Goal: Task Accomplishment & Management: Manage account settings

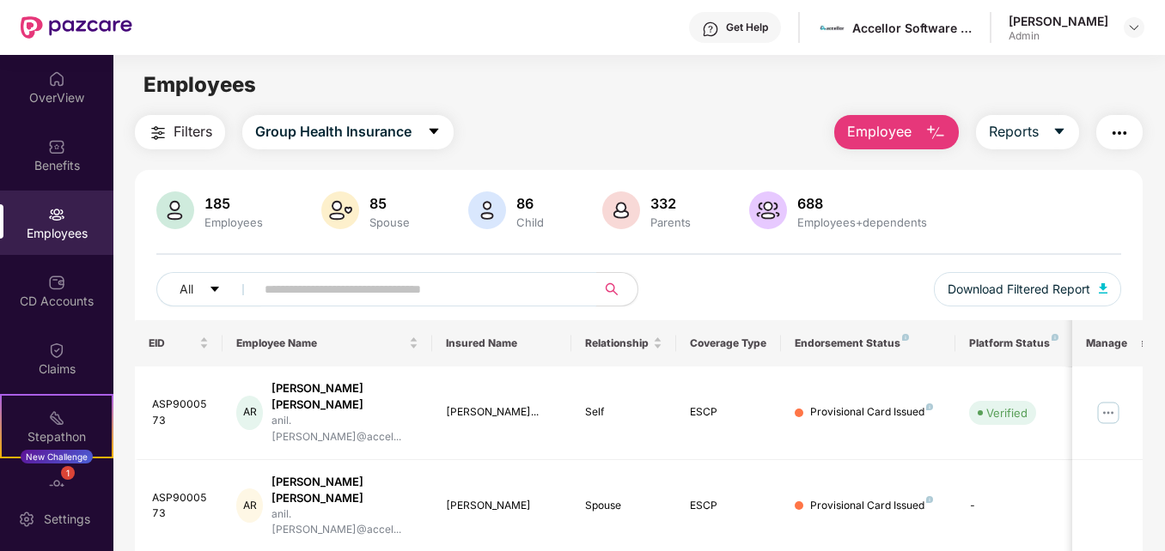
click at [301, 289] on input "text" at bounding box center [419, 290] width 308 height 26
type input "*"
type input "**"
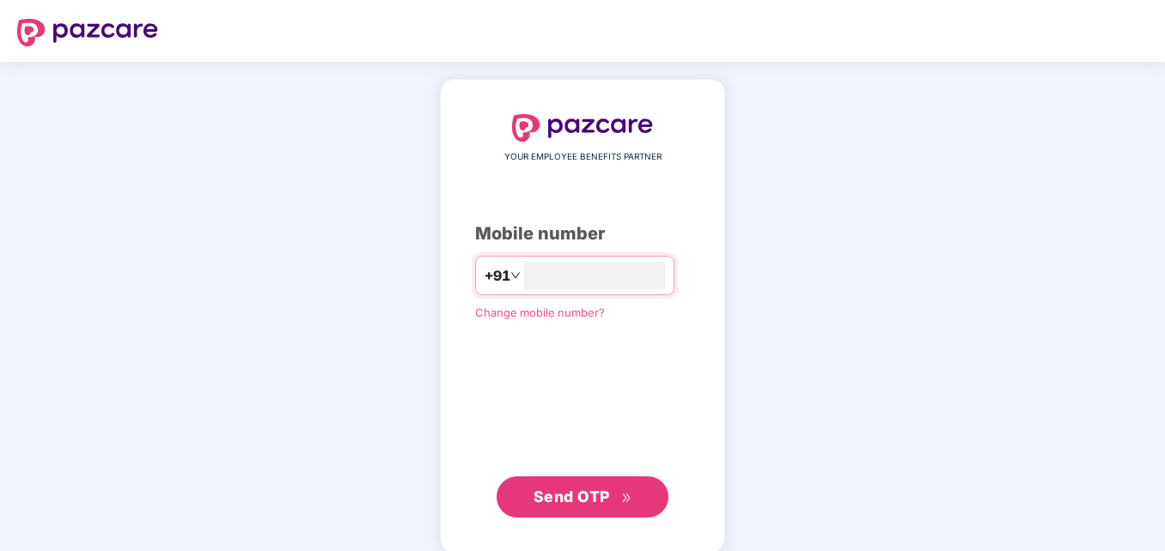
type input "**********"
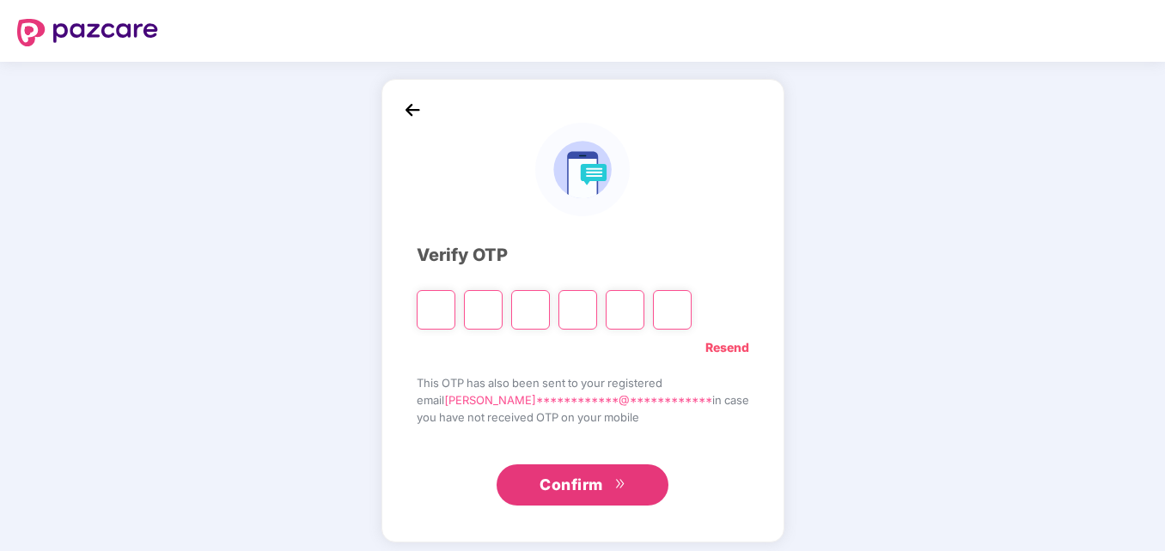
type input "*"
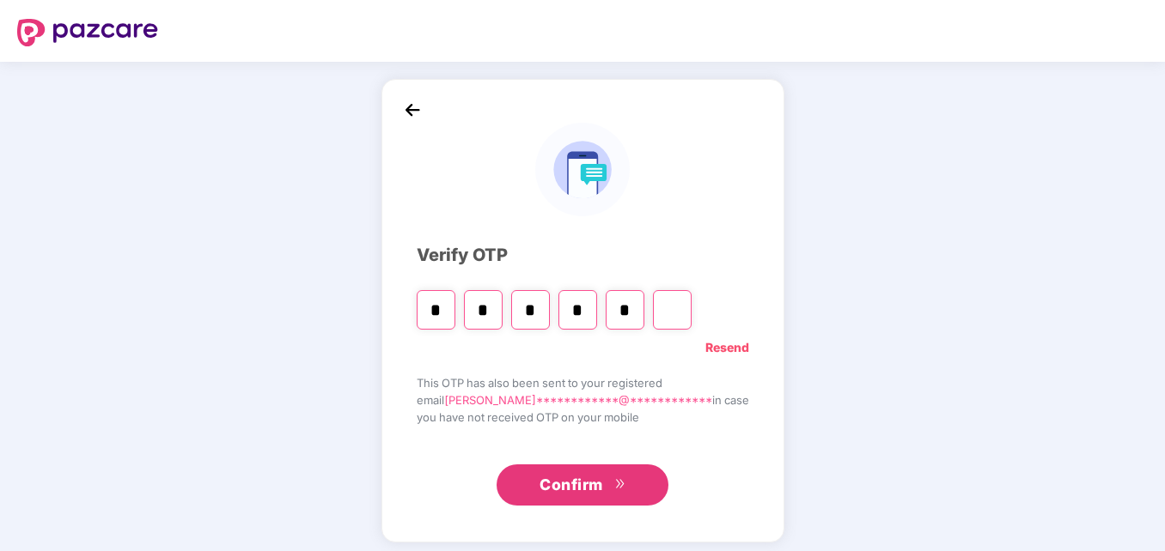
type input "*"
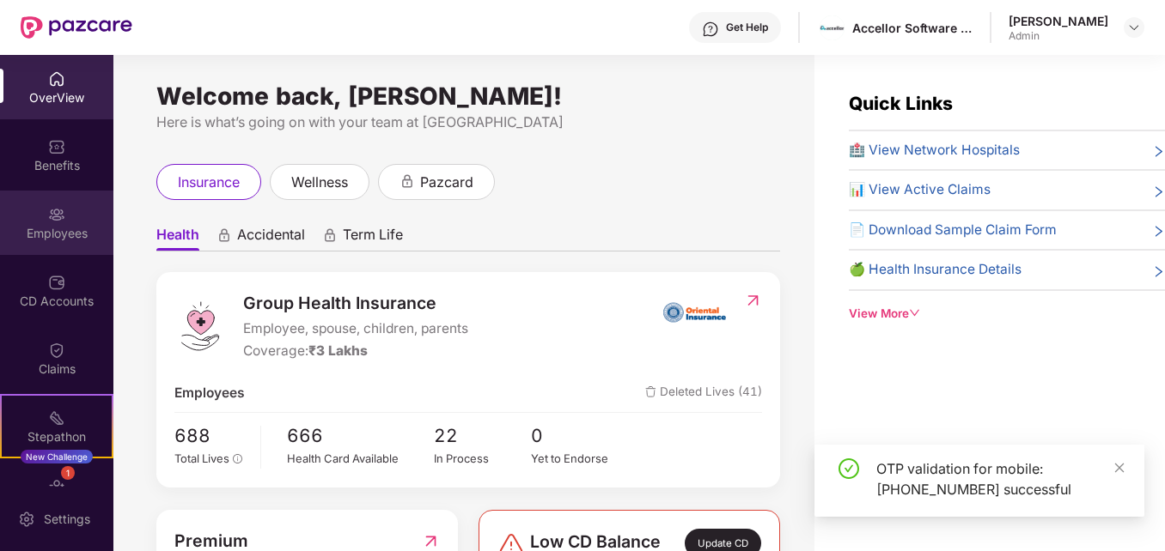
click at [60, 228] on div "Employees" at bounding box center [56, 233] width 113 height 17
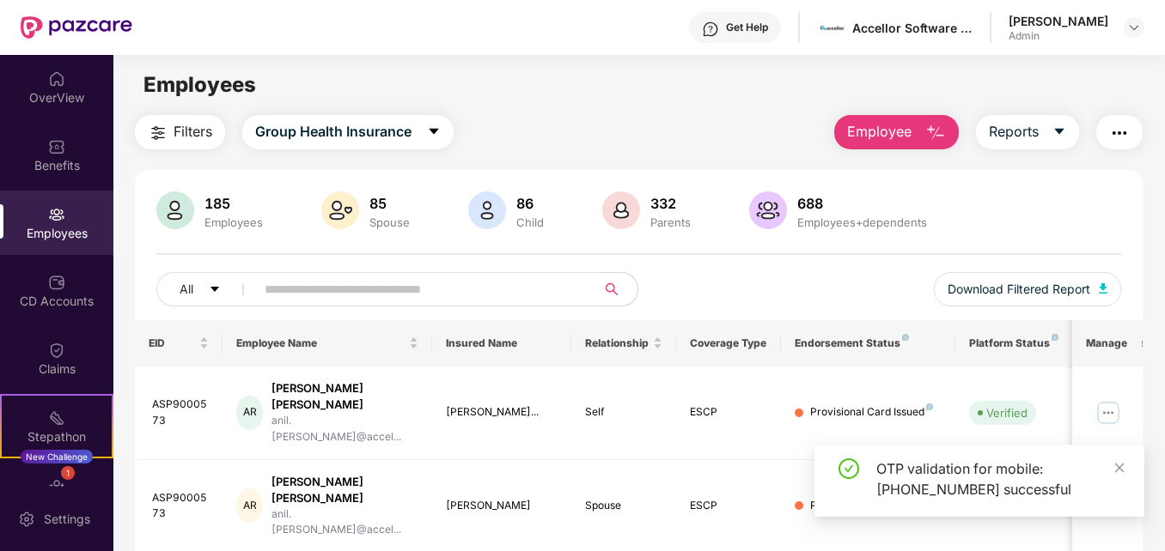
click at [332, 288] on input "text" at bounding box center [419, 290] width 308 height 26
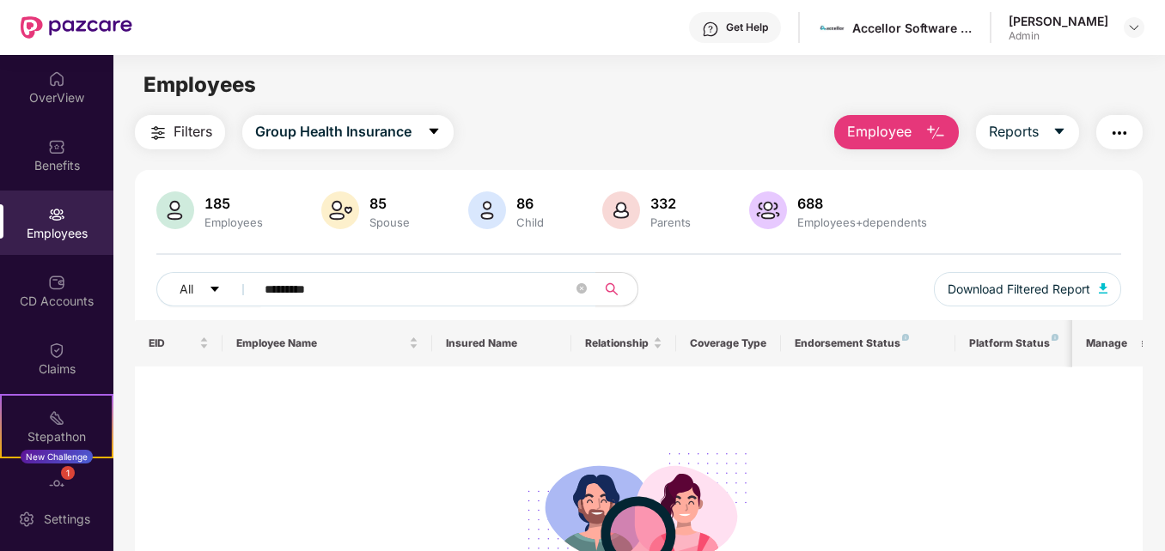
drag, startPoint x: 1162, startPoint y: 410, endPoint x: 1168, endPoint y: 506, distance: 96.4
click at [1164, 506] on html "Get Help Accellor Software Pvt Ltd. [PERSON_NAME] Kettavarampalayam Radhakrishn…" at bounding box center [582, 275] width 1165 height 551
drag, startPoint x: 1168, startPoint y: 506, endPoint x: 988, endPoint y: 466, distance: 184.8
click at [988, 466] on div at bounding box center [639, 519] width 981 height 174
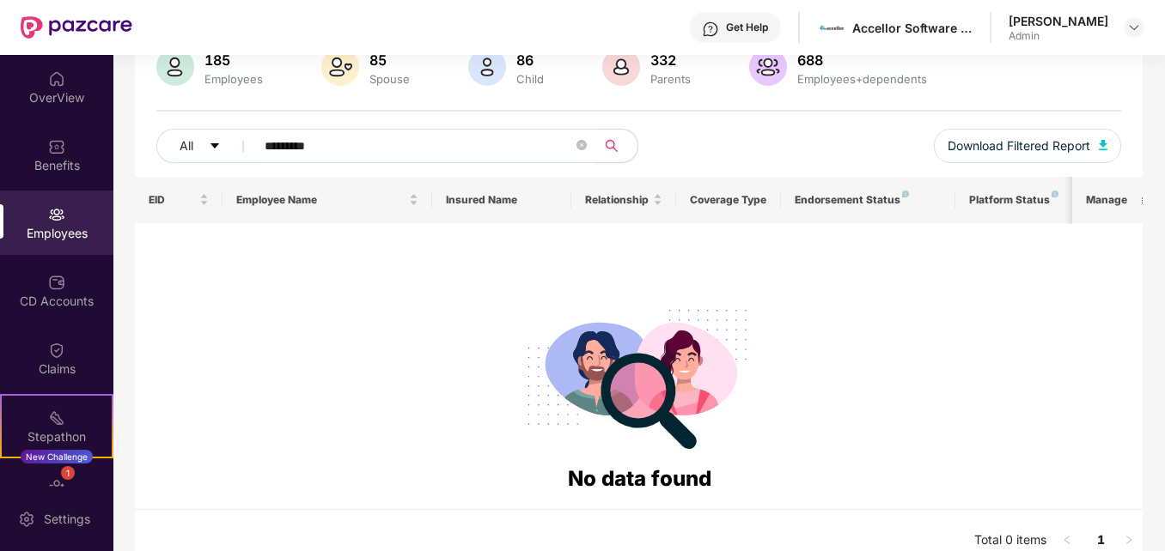
click at [320, 143] on input "*********" at bounding box center [419, 146] width 308 height 26
type input "*"
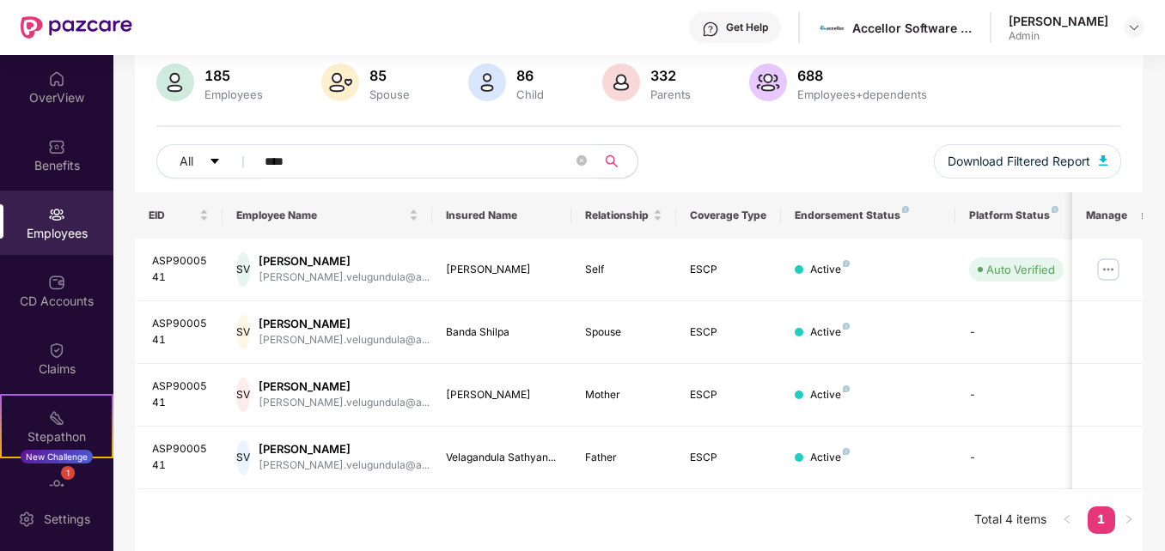
scroll to position [128, 0]
type input "****"
click at [1112, 272] on img at bounding box center [1107, 269] width 27 height 27
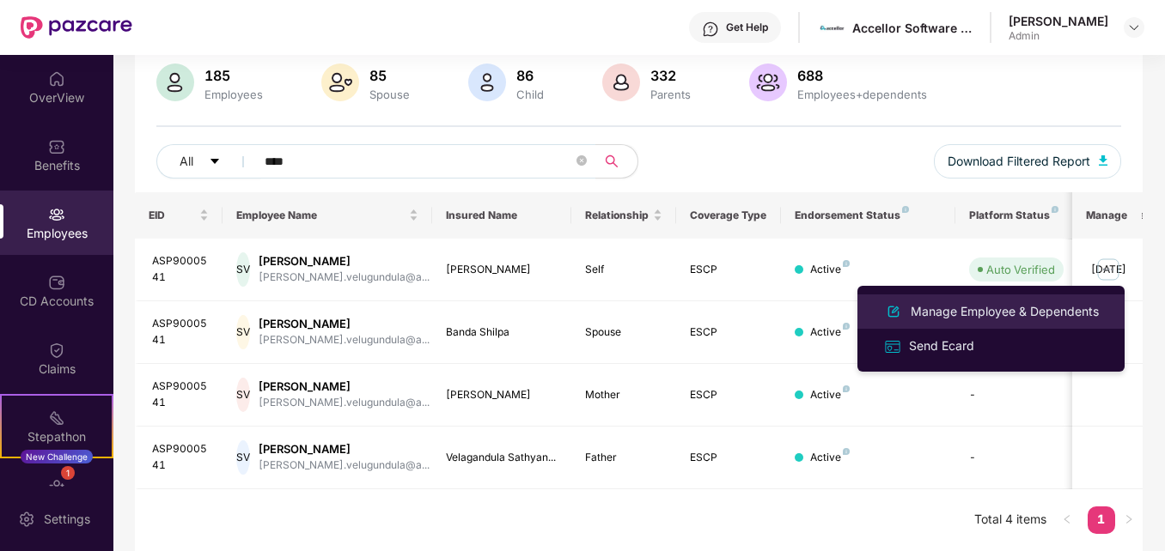
click at [1021, 299] on li "Manage Employee & Dependents" at bounding box center [990, 312] width 267 height 34
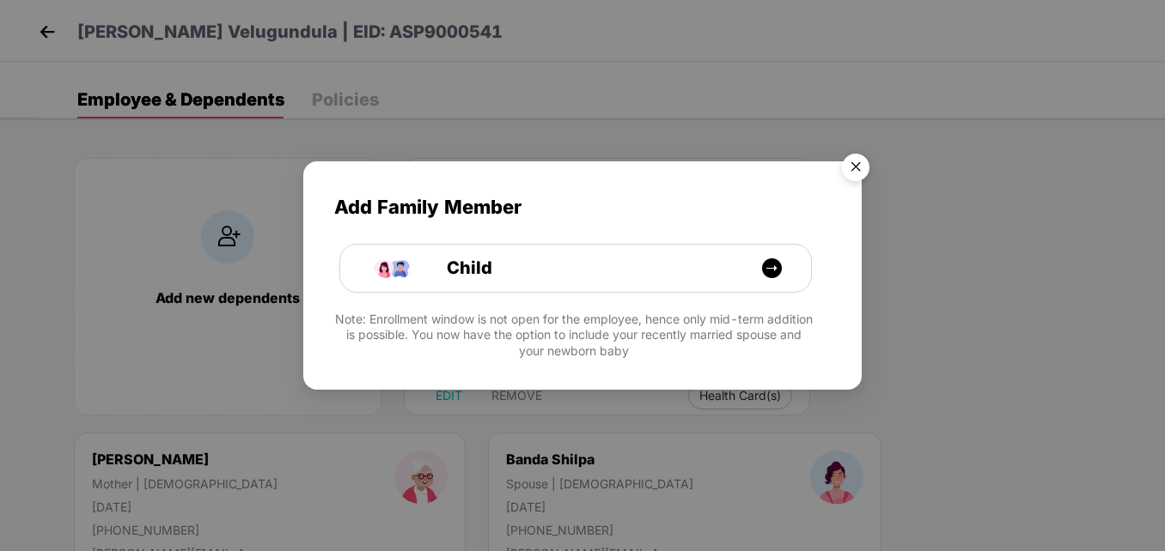
click at [861, 163] on img "Close" at bounding box center [855, 170] width 48 height 48
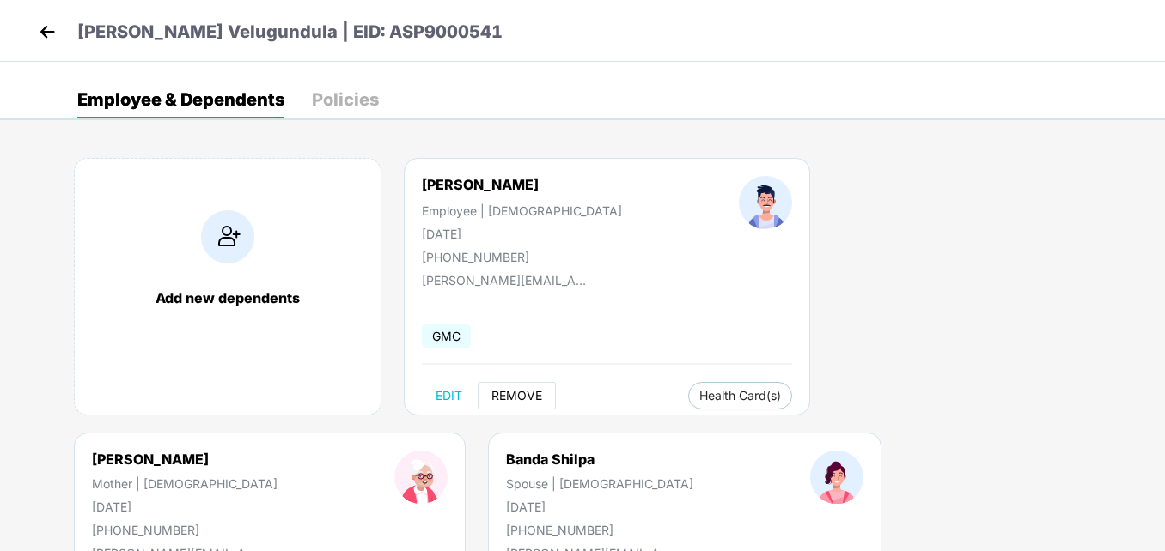
click at [515, 398] on span "REMOVE" at bounding box center [516, 396] width 51 height 14
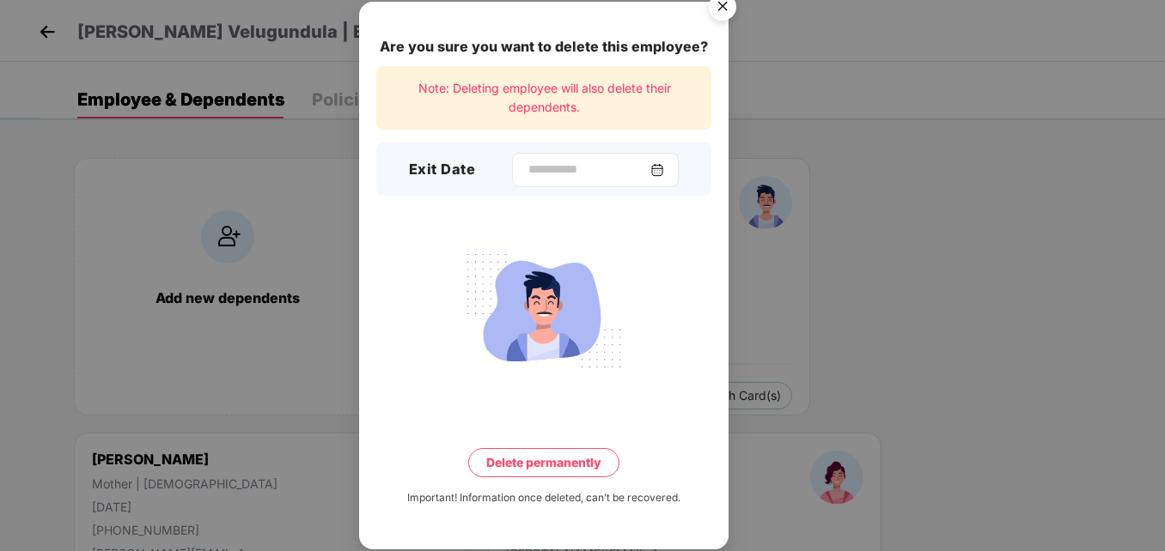
click at [664, 173] on img at bounding box center [657, 170] width 14 height 14
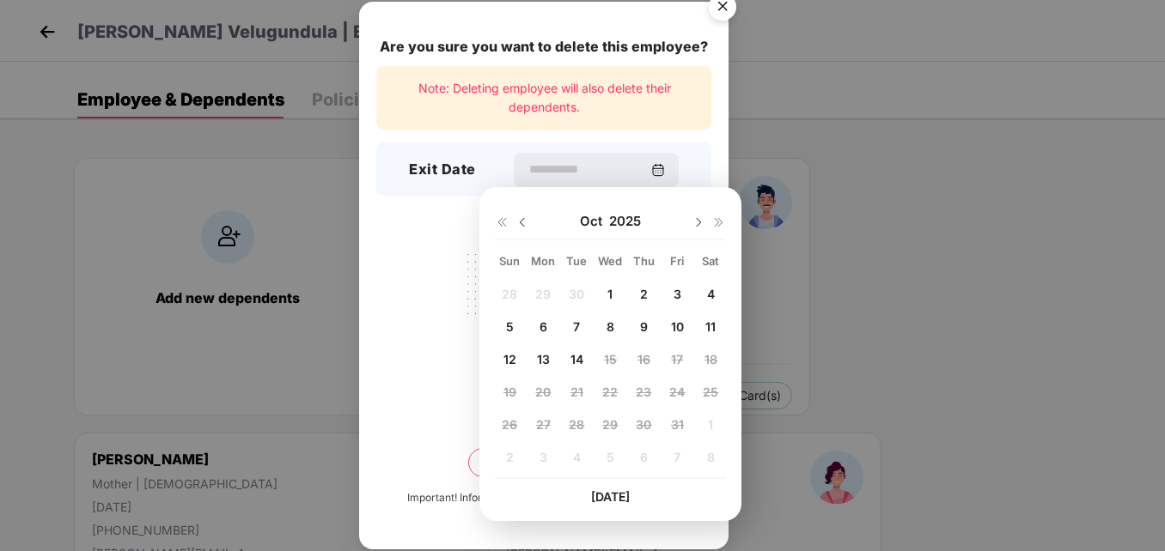
click at [555, 359] on div "13" at bounding box center [543, 360] width 26 height 26
type input "**********"
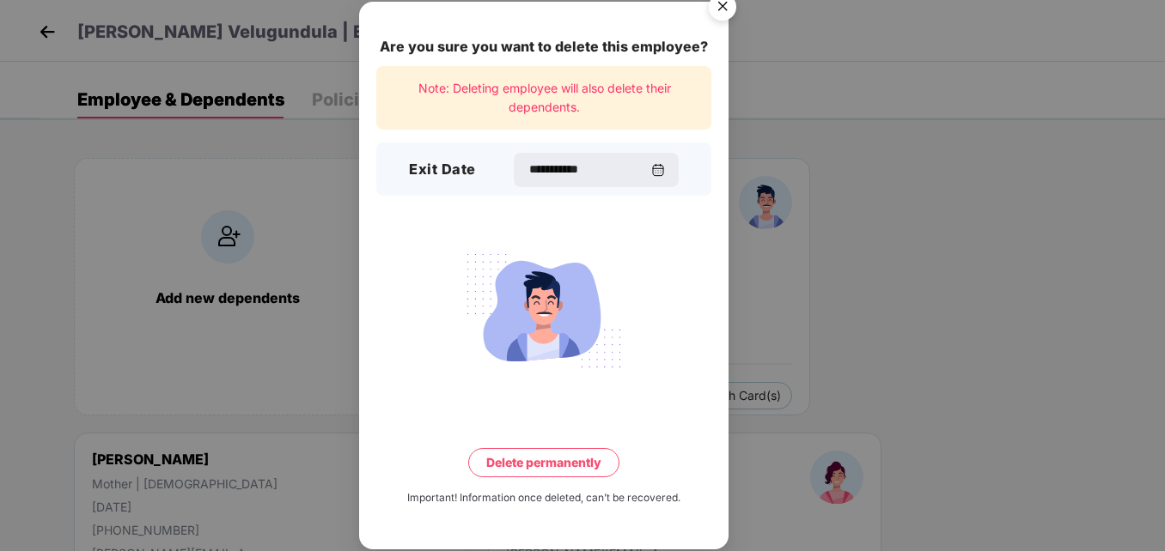
click at [533, 469] on button "Delete permanently" at bounding box center [543, 462] width 151 height 29
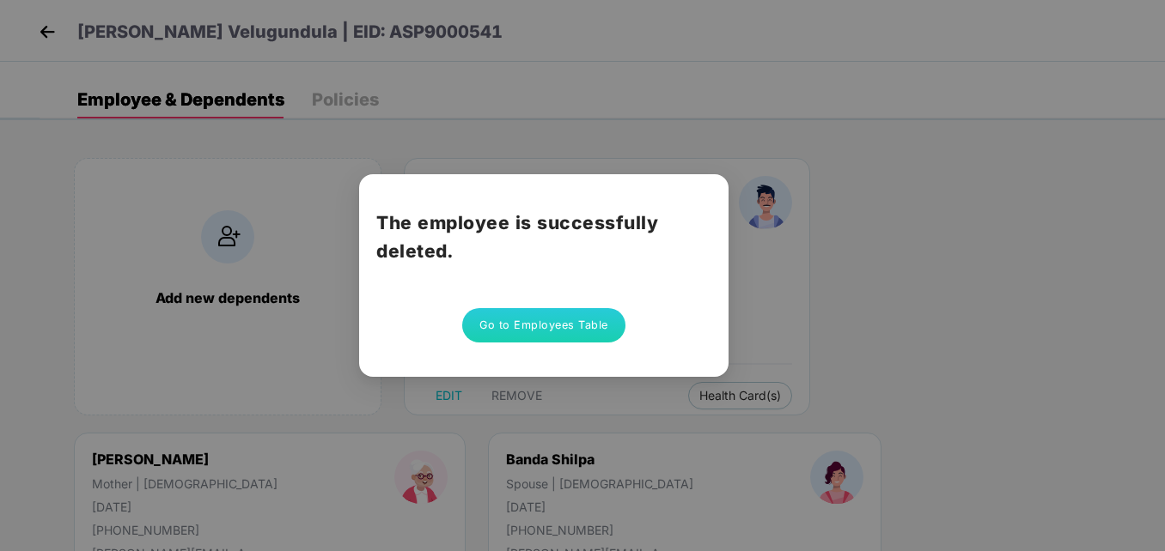
click at [549, 339] on button "Go to Employees Table" at bounding box center [543, 325] width 163 height 34
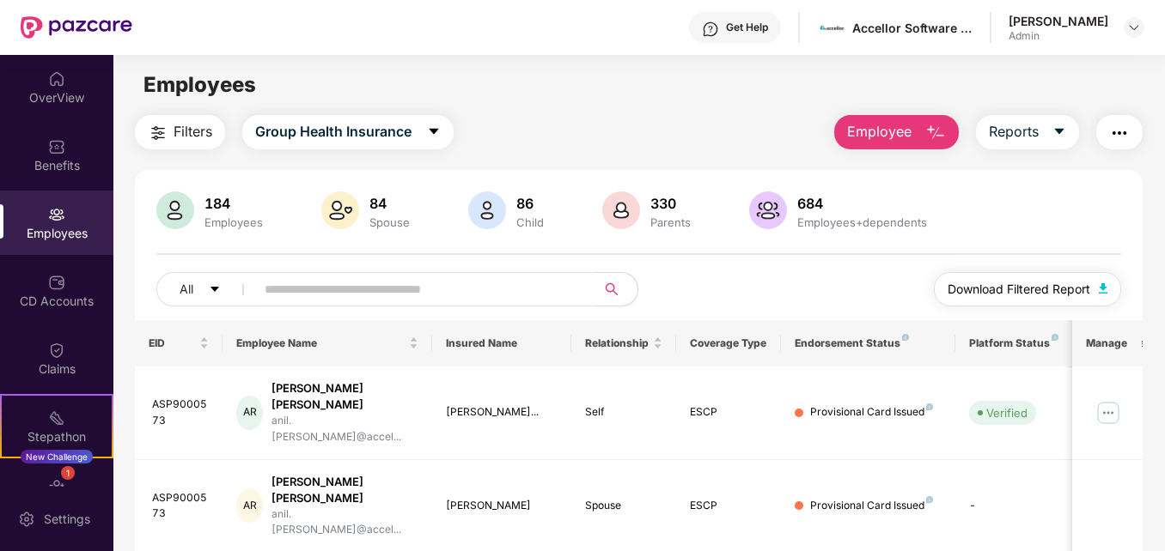
click at [1030, 296] on span "Download Filtered Report" at bounding box center [1018, 289] width 143 height 19
click at [630, 94] on div "Employees" at bounding box center [638, 85] width 1051 height 33
click at [1005, 131] on span "Reports" at bounding box center [1014, 131] width 50 height 21
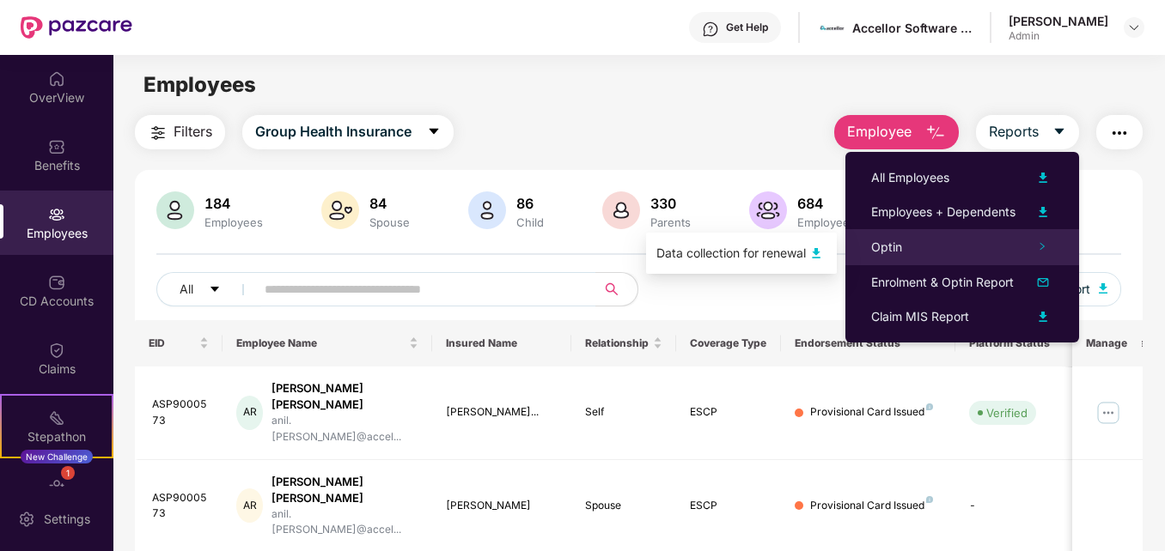
click at [1045, 246] on icon "right" at bounding box center [1042, 246] width 9 height 9
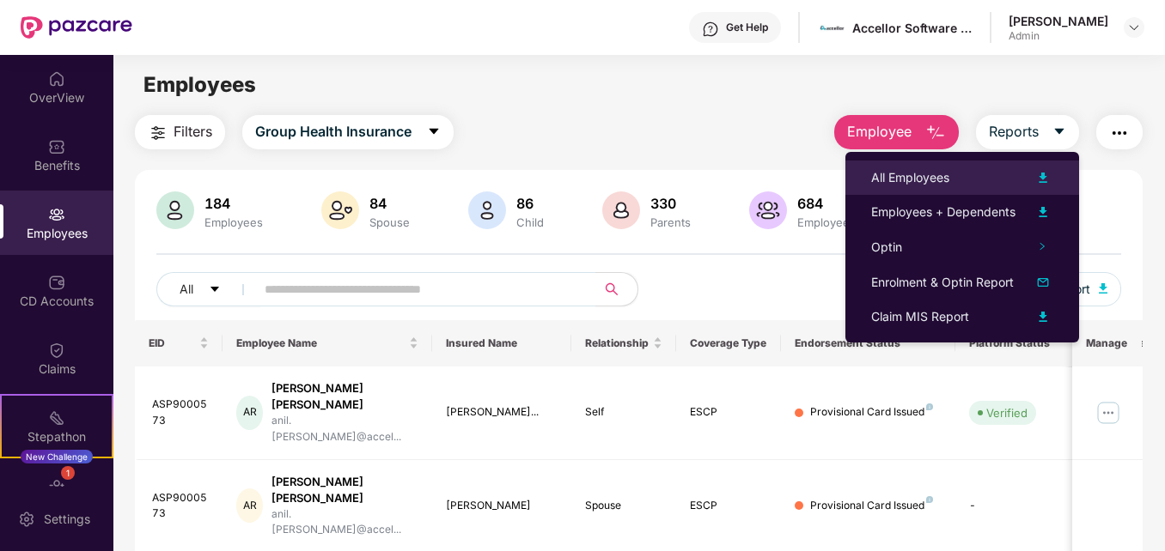
click at [1043, 176] on img at bounding box center [1042, 177] width 21 height 21
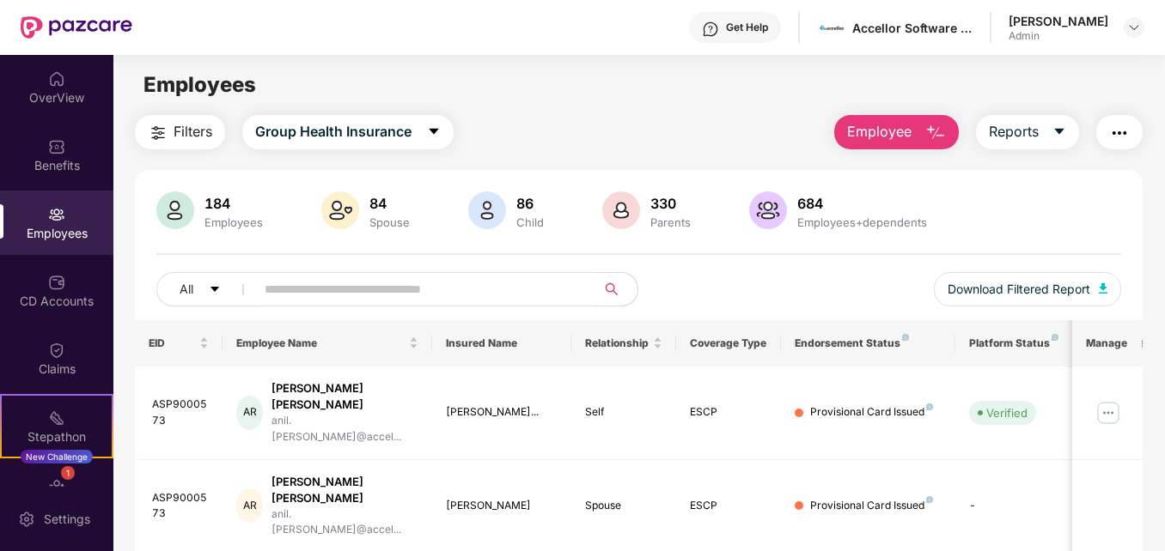
click at [709, 94] on div "Employees" at bounding box center [638, 85] width 1051 height 33
click at [1051, 134] on button "Reports" at bounding box center [1027, 132] width 103 height 34
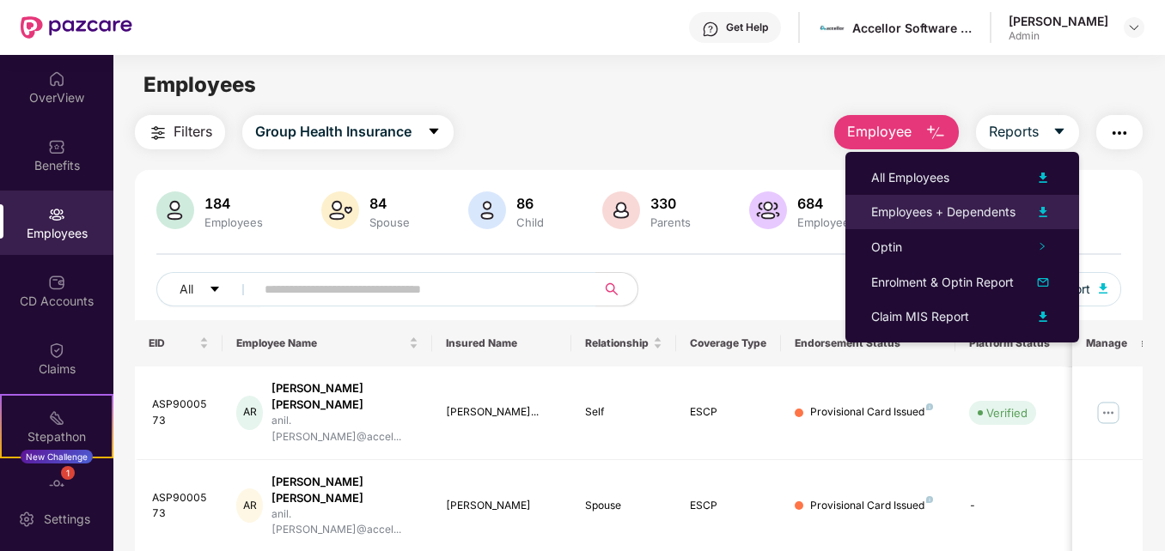
click at [1044, 210] on img at bounding box center [1042, 212] width 21 height 21
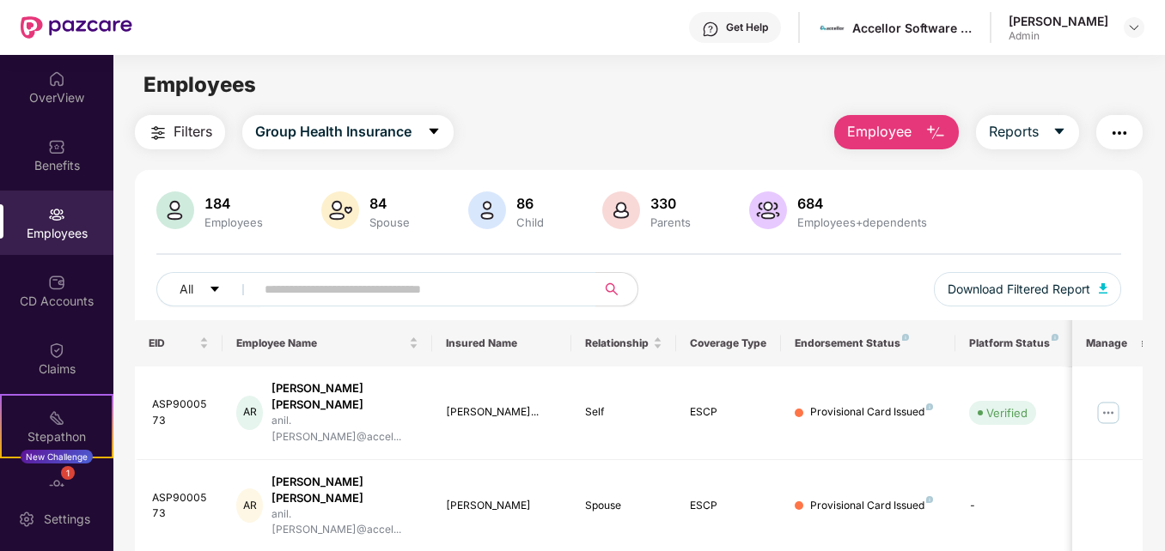
click at [560, 75] on div "Employees" at bounding box center [638, 85] width 1051 height 33
click at [1028, 143] on span "Reports" at bounding box center [1014, 131] width 50 height 21
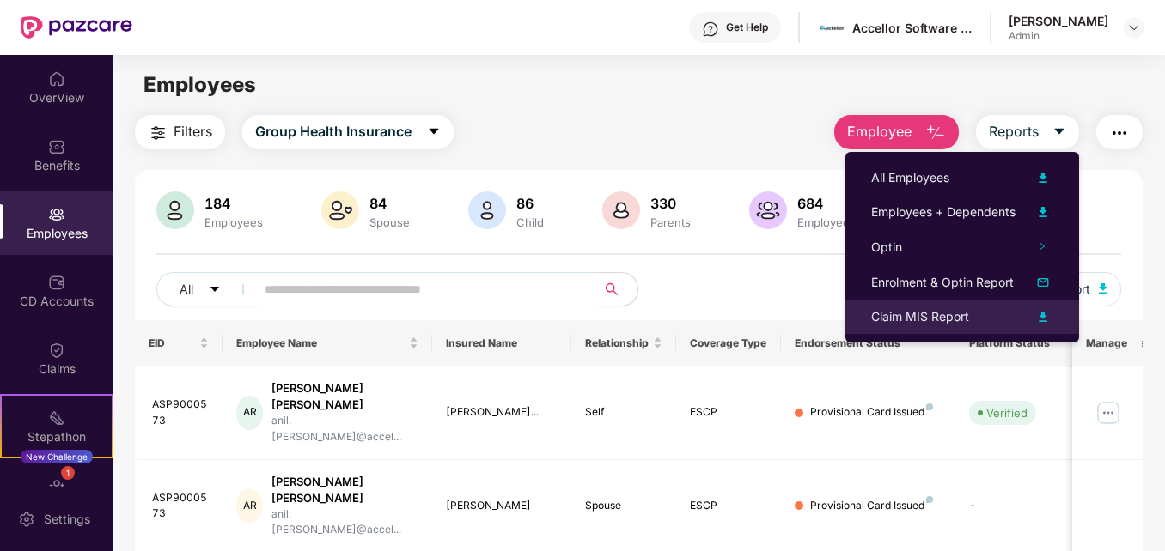
click at [1049, 313] on img at bounding box center [1042, 317] width 21 height 21
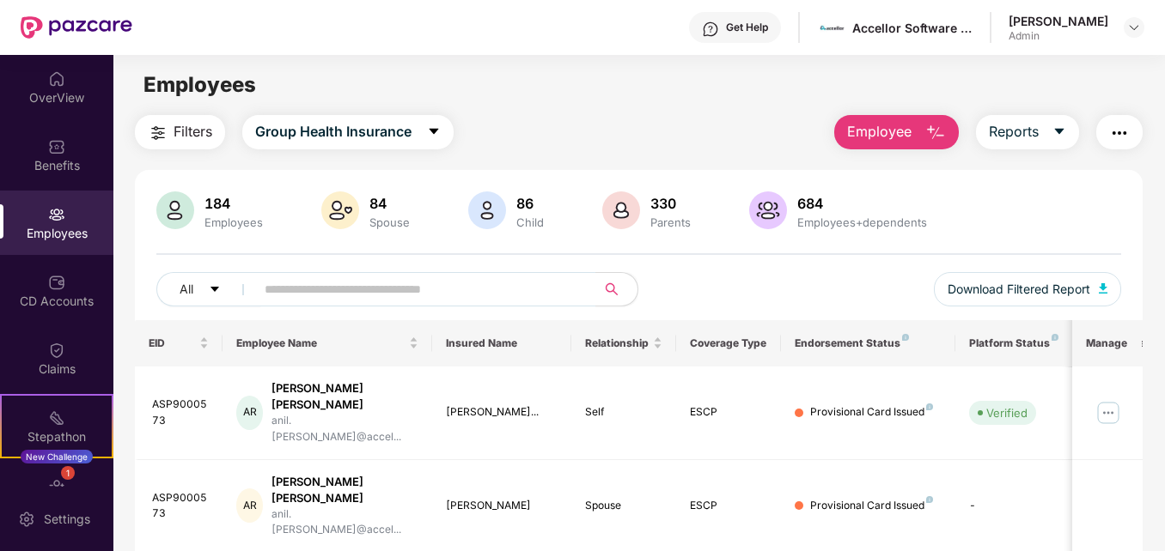
click at [662, 76] on div "Employees" at bounding box center [638, 85] width 1051 height 33
click at [1095, 289] on button "Download Filtered Report" at bounding box center [1027, 289] width 187 height 34
click at [686, 103] on main "Employees Filters Group Health Insurance Employee Reports 184 Employees 84 Spou…" at bounding box center [638, 330] width 1051 height 551
click at [1019, 121] on span "Reports" at bounding box center [1014, 131] width 50 height 21
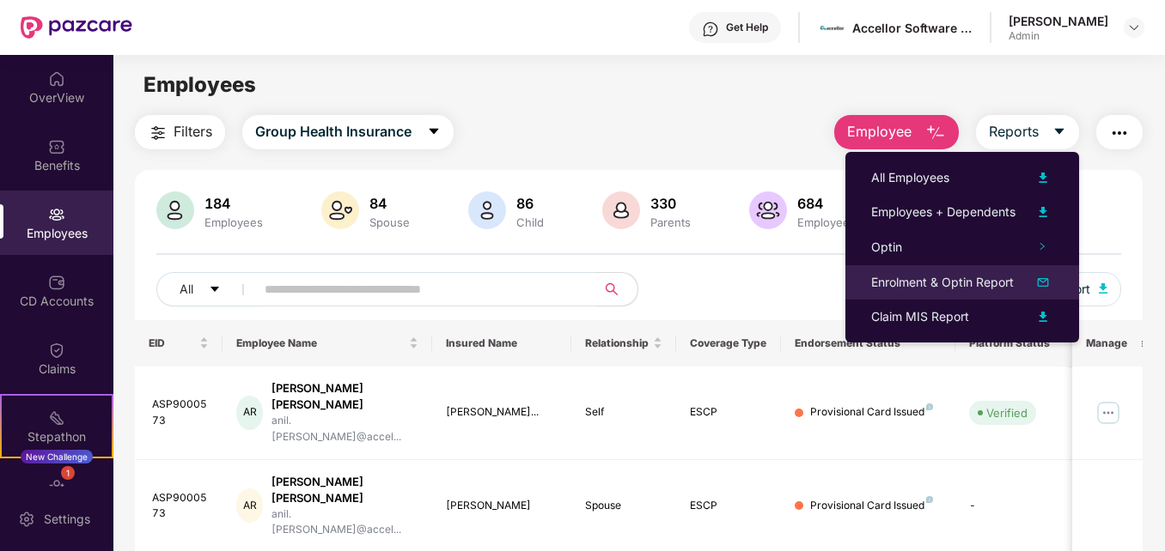
click at [1045, 283] on img at bounding box center [1042, 282] width 21 height 21
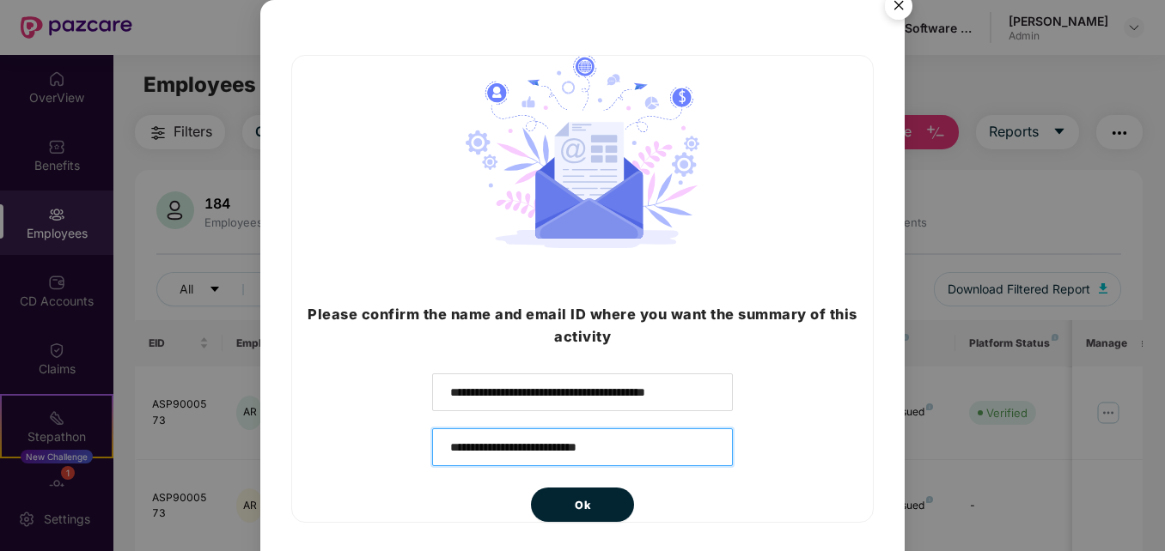
drag, startPoint x: 652, startPoint y: 445, endPoint x: 399, endPoint y: 434, distance: 252.8
click at [399, 434] on div "**********" at bounding box center [582, 471] width 581 height 102
type input "**********"
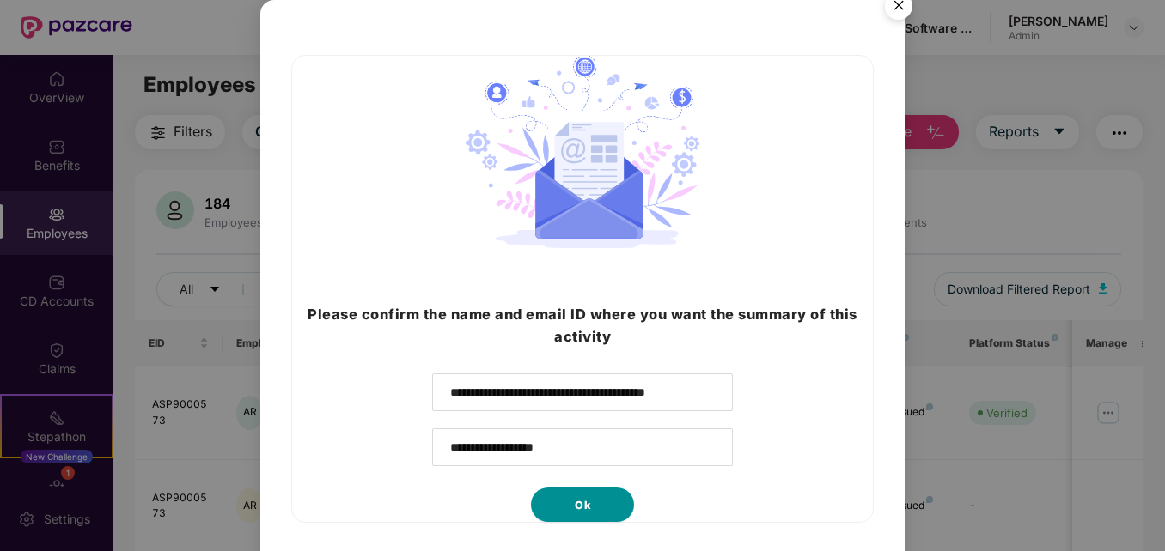
click at [583, 508] on span "Ok" at bounding box center [582, 505] width 15 height 17
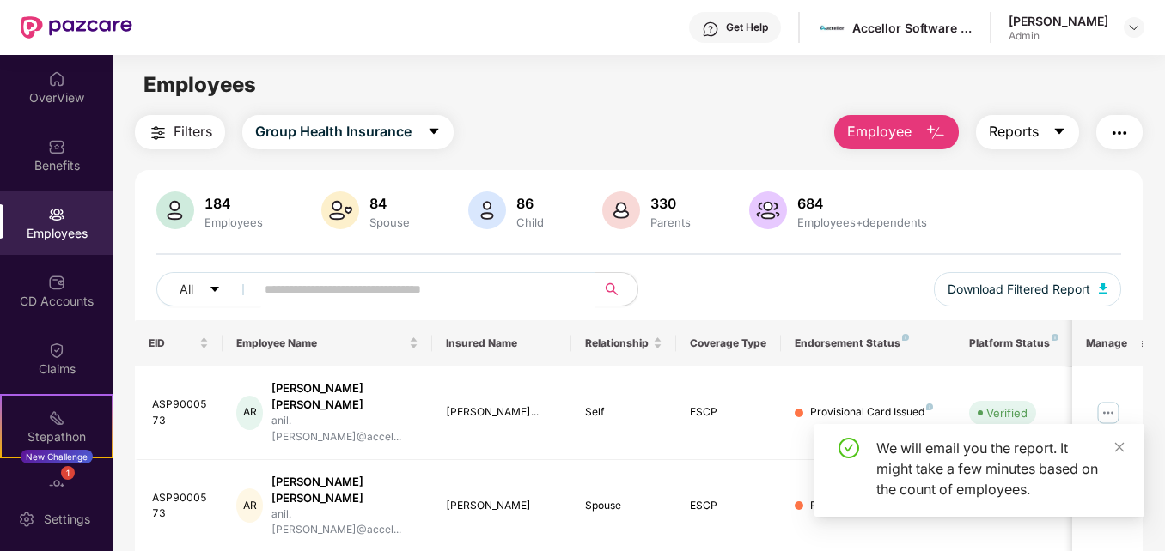
click at [1027, 140] on span "Reports" at bounding box center [1014, 131] width 50 height 21
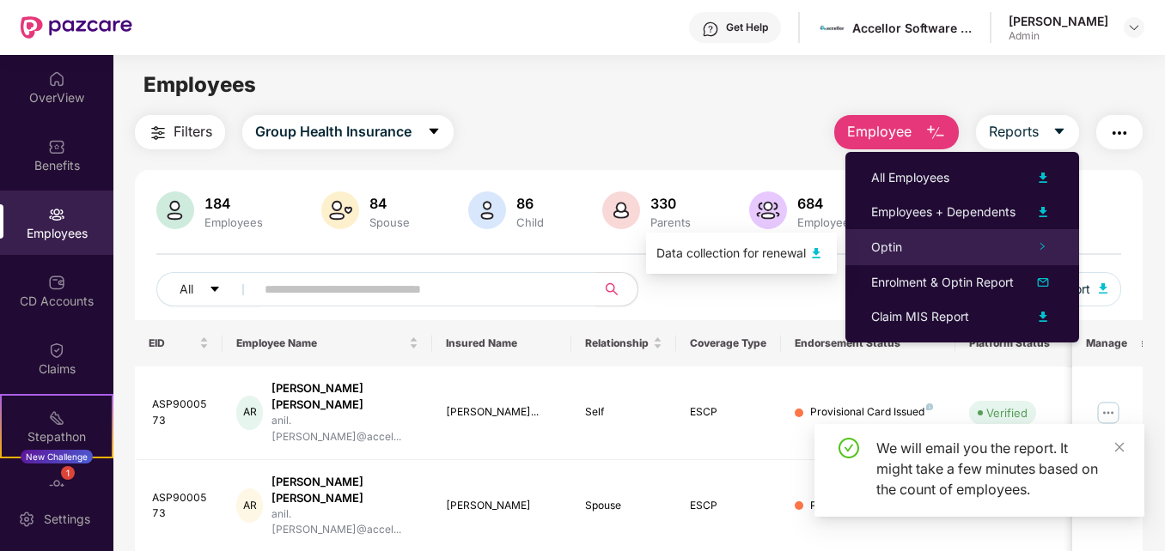
click at [981, 248] on div "Optin" at bounding box center [962, 247] width 234 height 36
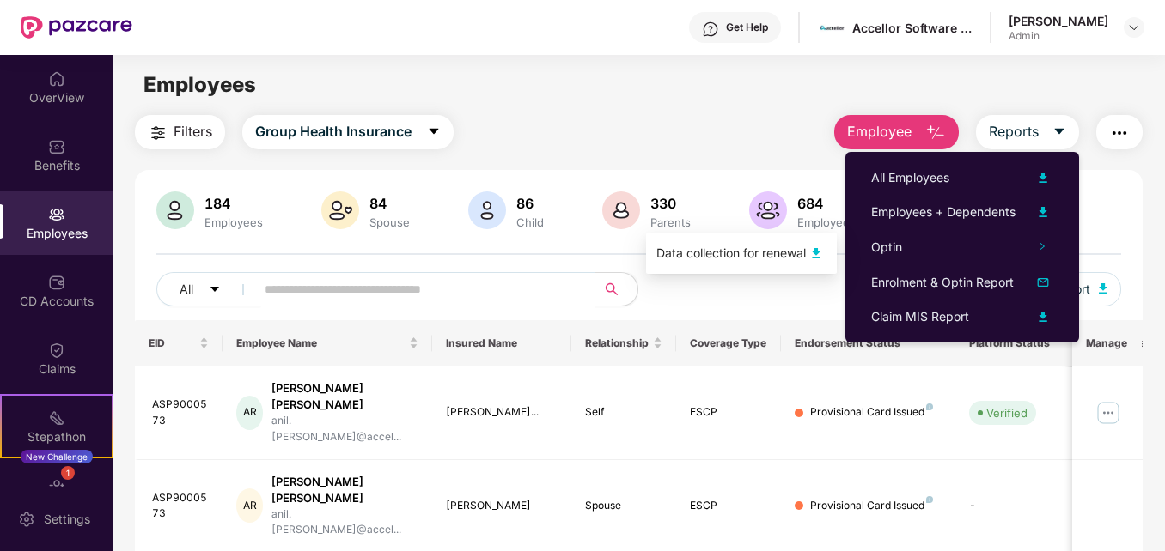
click at [776, 253] on div "Data collection for renewal" at bounding box center [730, 253] width 149 height 19
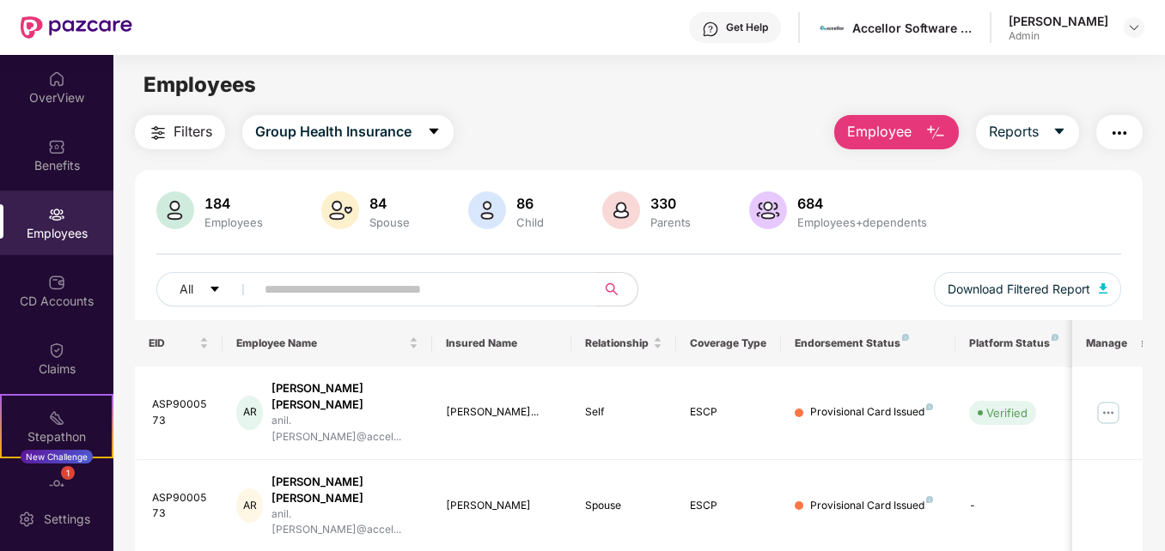
click at [709, 119] on div "Filters Group Health Insurance Employee Reports" at bounding box center [638, 132] width 1007 height 34
click at [44, 165] on div "Benefits" at bounding box center [56, 165] width 113 height 17
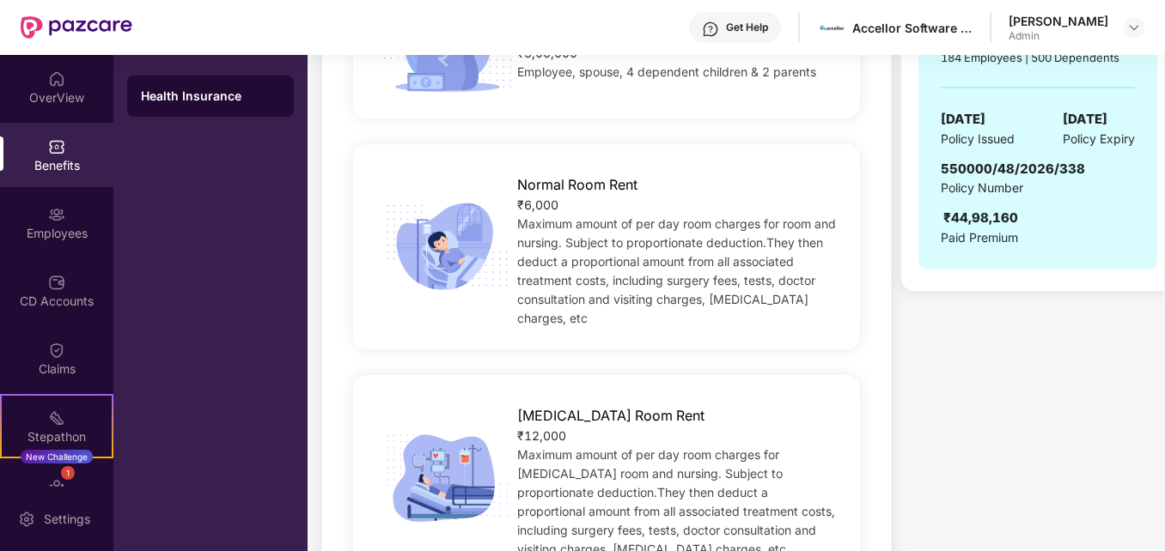
scroll to position [0, 12]
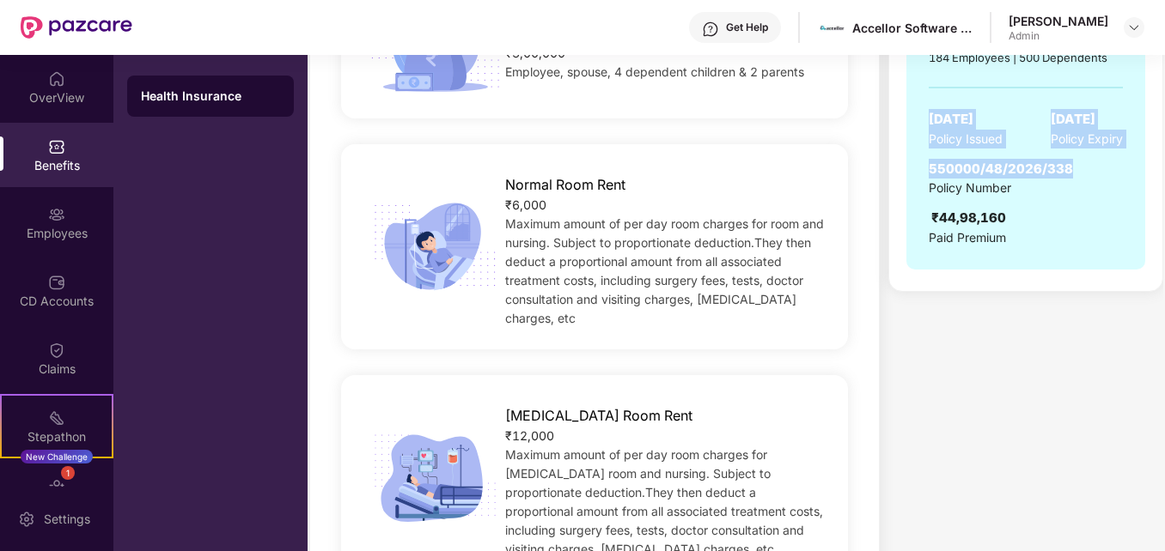
drag, startPoint x: 1162, startPoint y: 156, endPoint x: 1140, endPoint y: 75, distance: 84.6
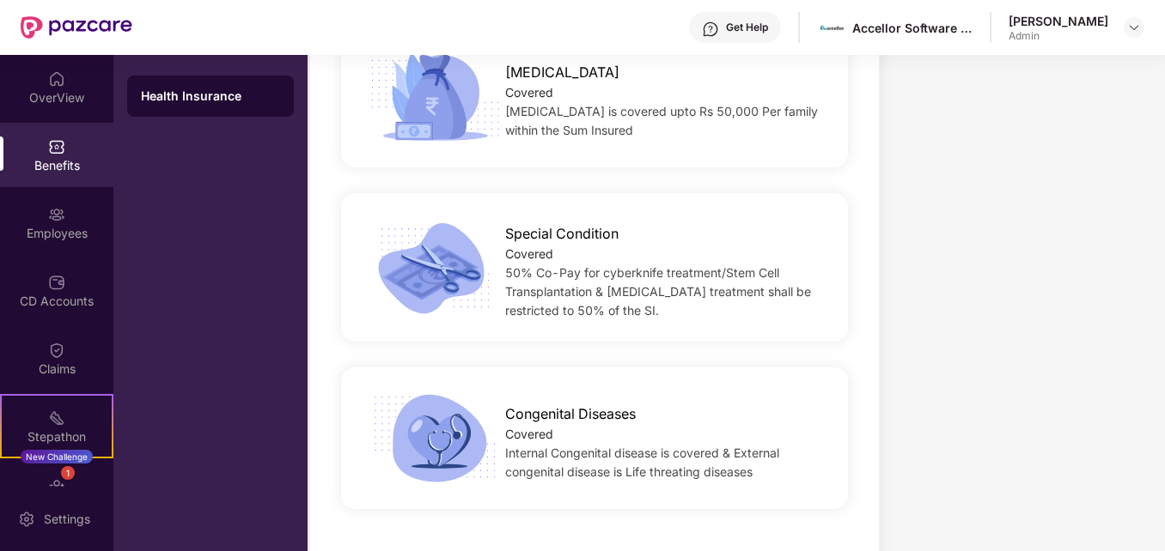
scroll to position [3468, 0]
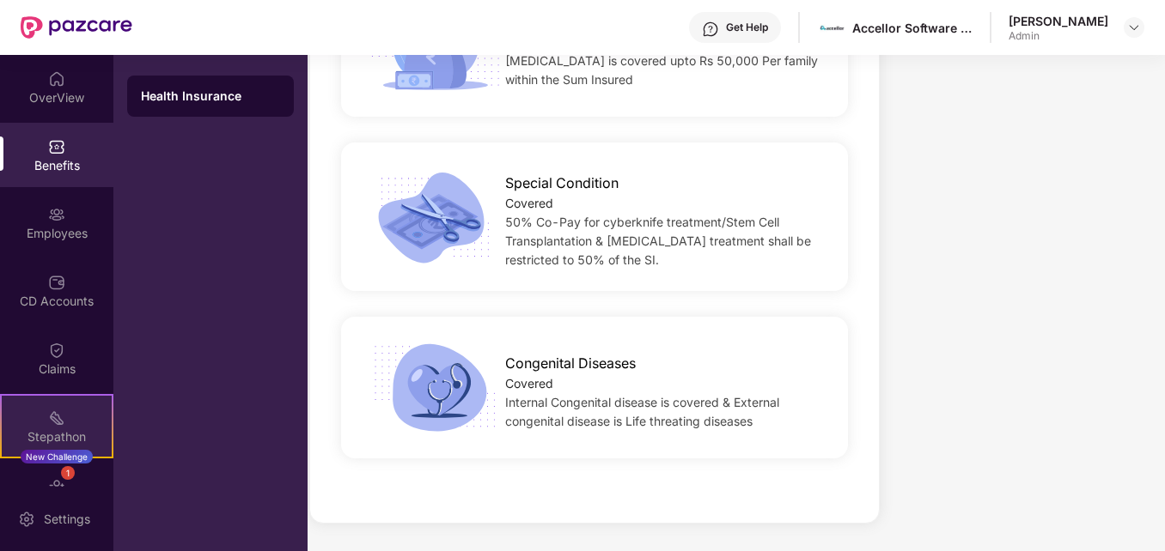
click at [53, 430] on div "Stepathon" at bounding box center [57, 437] width 110 height 17
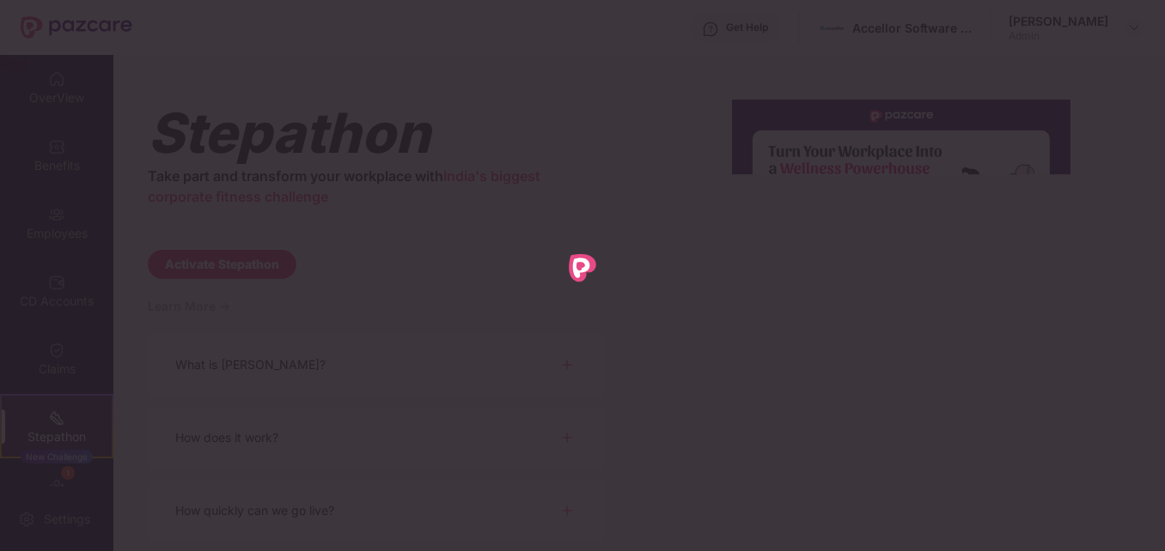
scroll to position [0, 0]
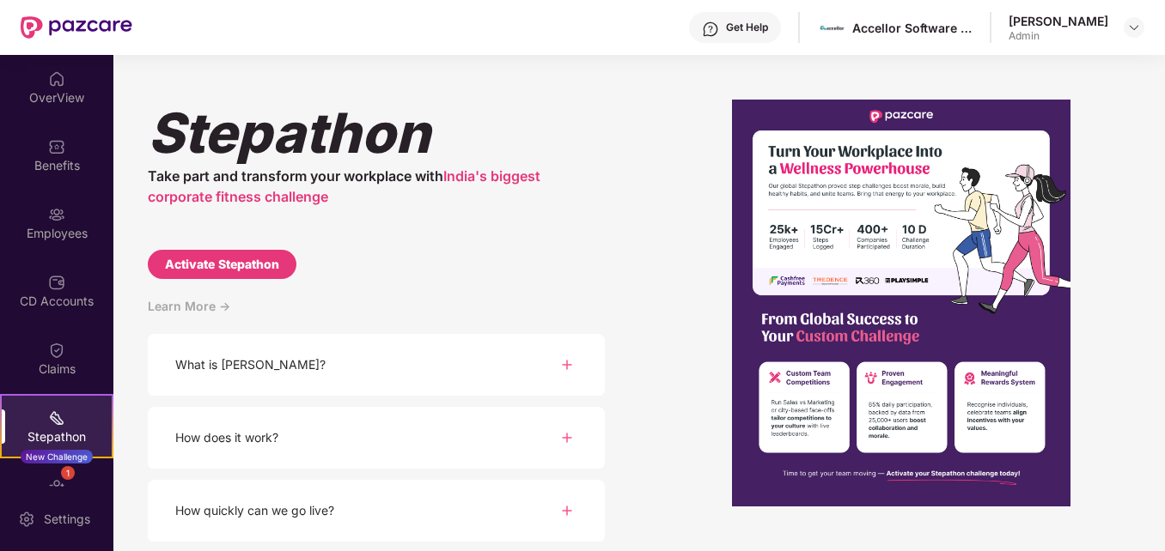
click at [1134, 262] on div "[PERSON_NAME] Take part and transform your workplace with India's biggest corpo…" at bounding box center [638, 303] width 1051 height 496
